Goal: Browse casually

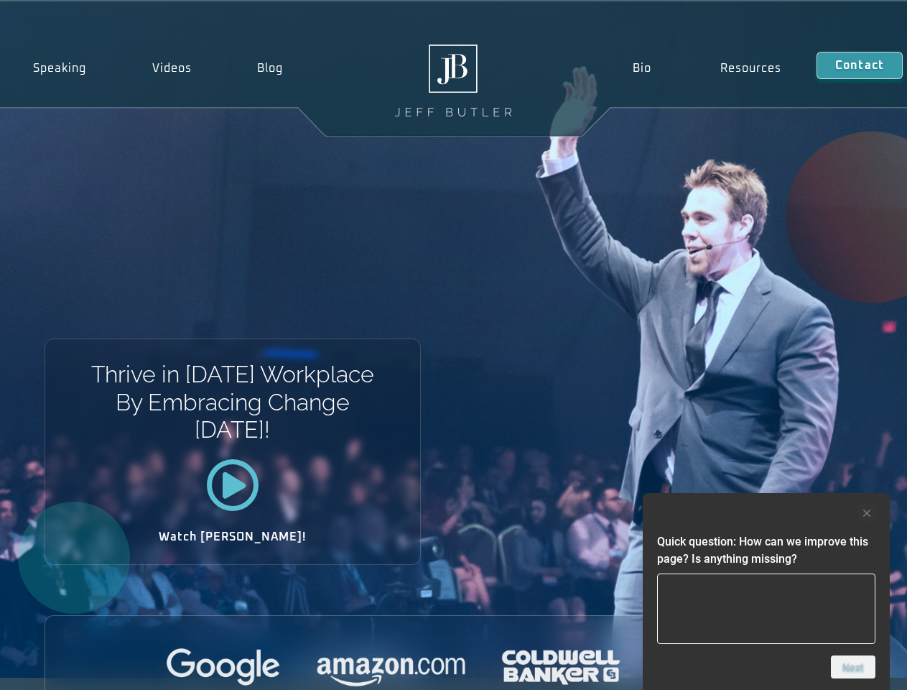
click at [453, 345] on div "Thrive in [DATE] Workplace By Embracing Change [DATE]! Watch [PERSON_NAME]!" at bounding box center [453, 339] width 907 height 676
click at [767, 513] on div at bounding box center [766, 512] width 218 height 17
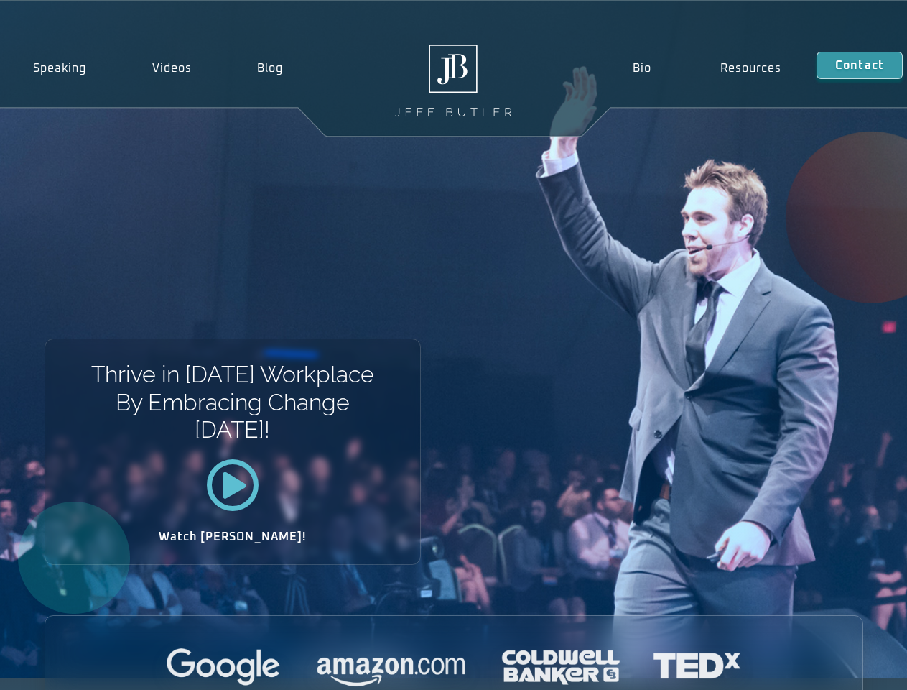
click at [853, 667] on div at bounding box center [454, 668] width 818 height 40
